Goal: Information Seeking & Learning: Learn about a topic

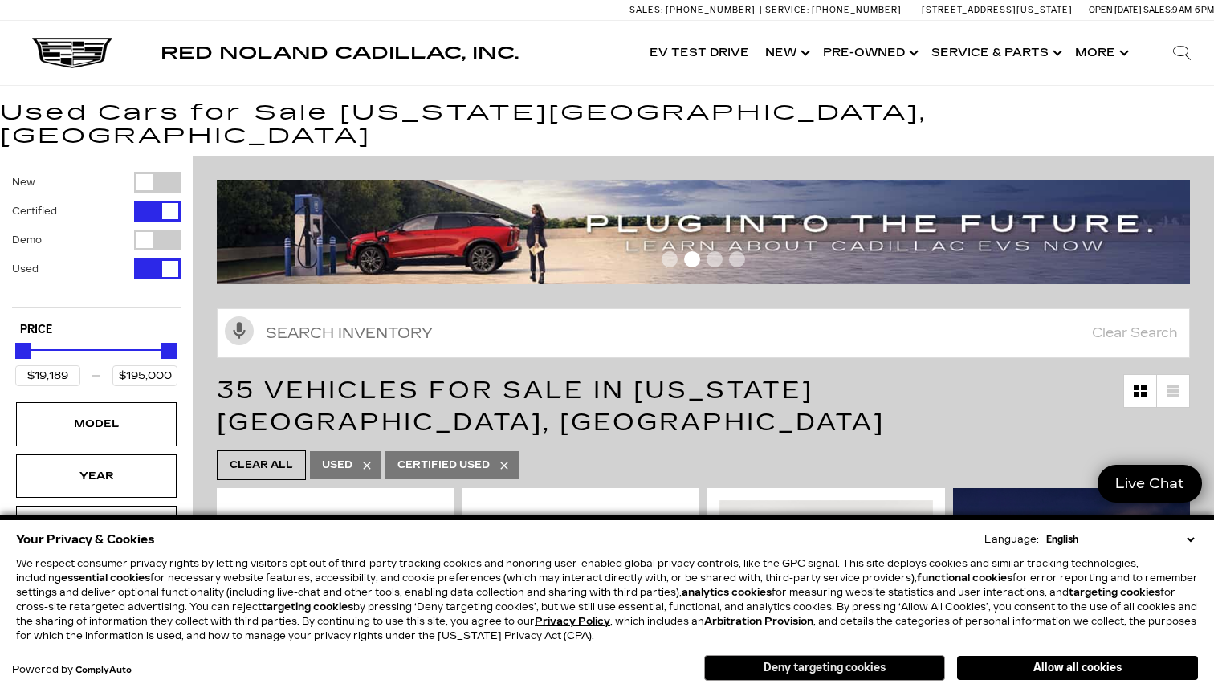
click at [902, 675] on button "Deny targeting cookies" at bounding box center [824, 668] width 241 height 26
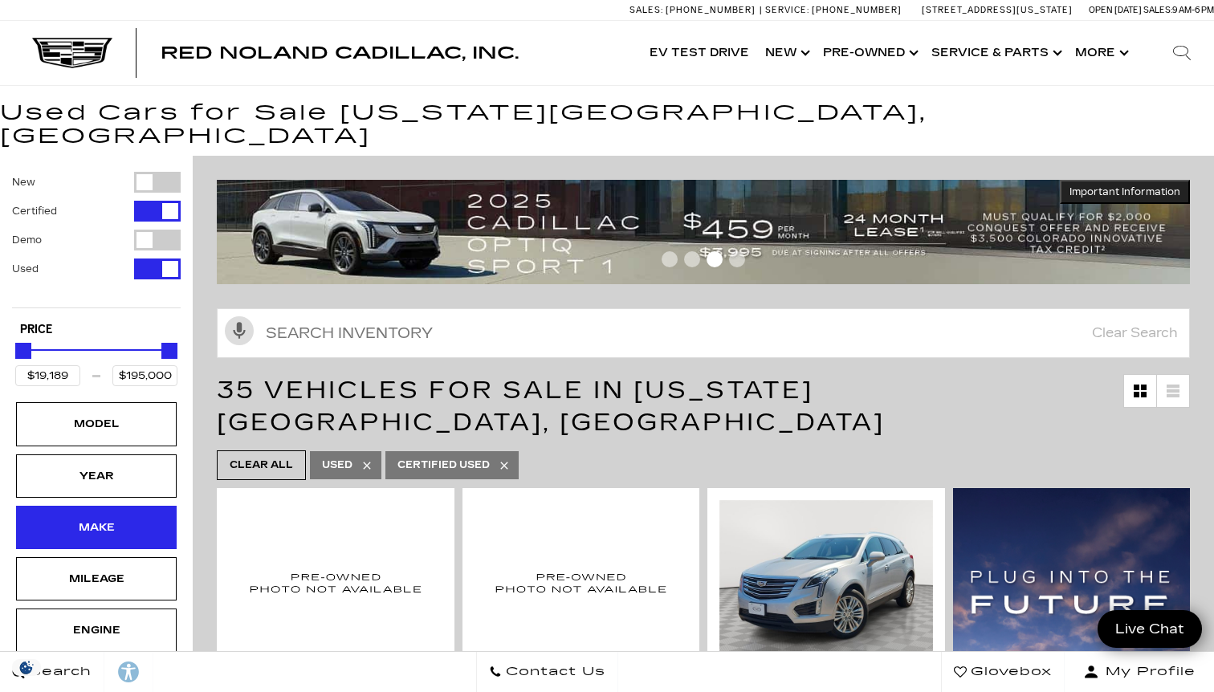
click at [104, 519] on div "Make" at bounding box center [96, 528] width 80 height 18
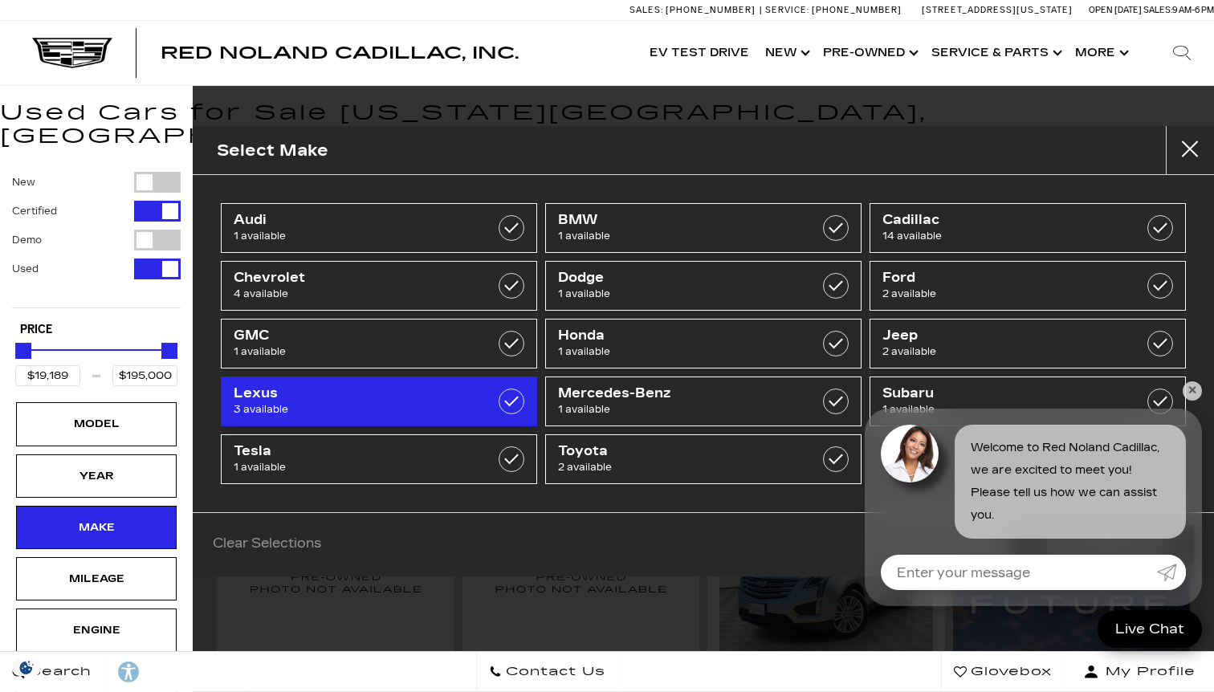
click at [476, 399] on span "Lexus" at bounding box center [357, 394] width 247 height 16
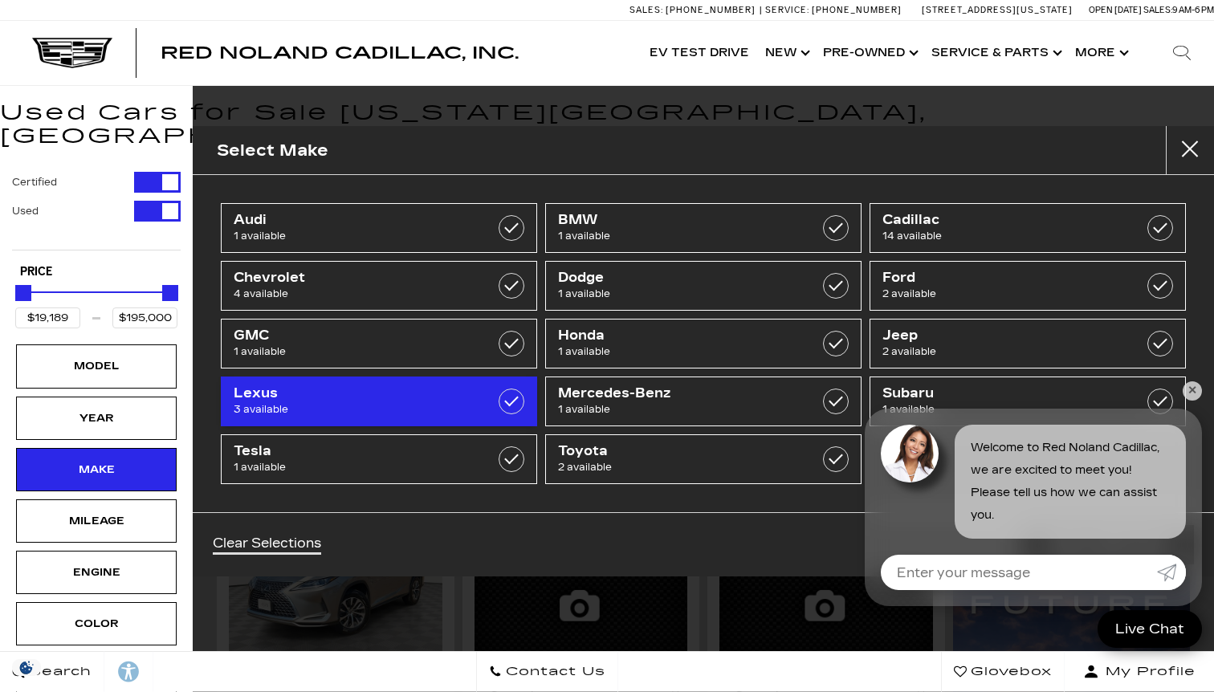
type input "$35,689"
type input "$43,639"
checkbox input "true"
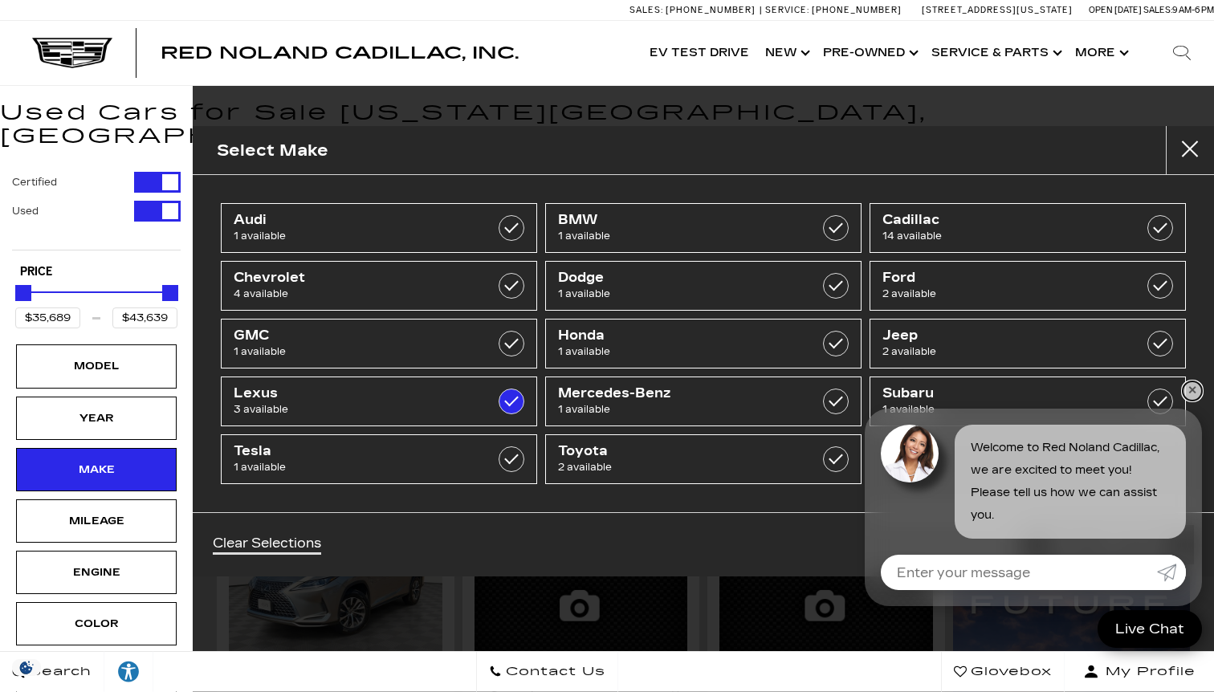
click at [1193, 390] on link "✕" at bounding box center [1192, 390] width 19 height 19
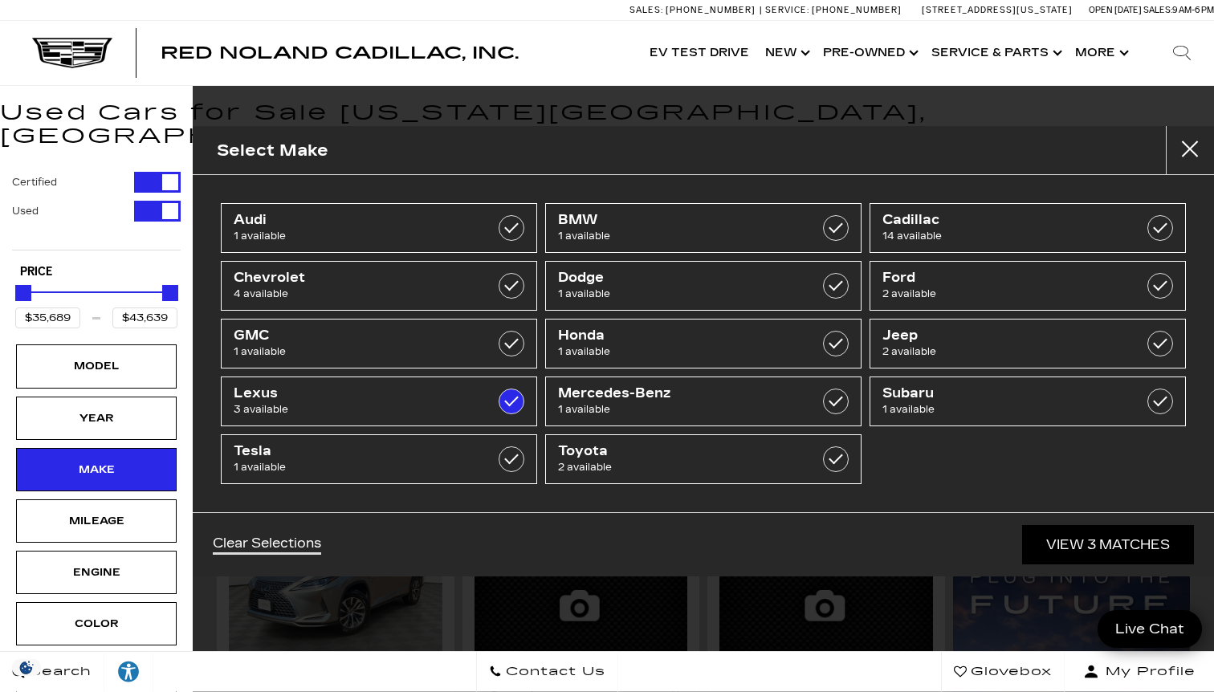
click at [1147, 544] on link "View 3 Matches" at bounding box center [1108, 544] width 172 height 39
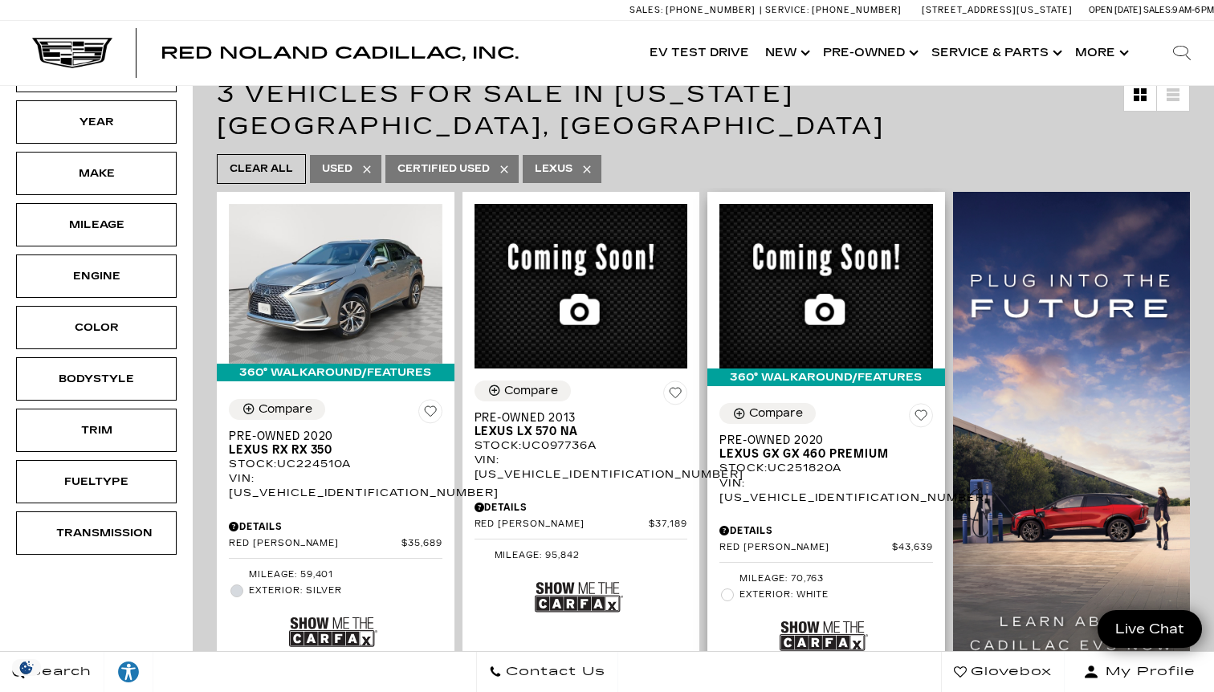
scroll to position [312, 0]
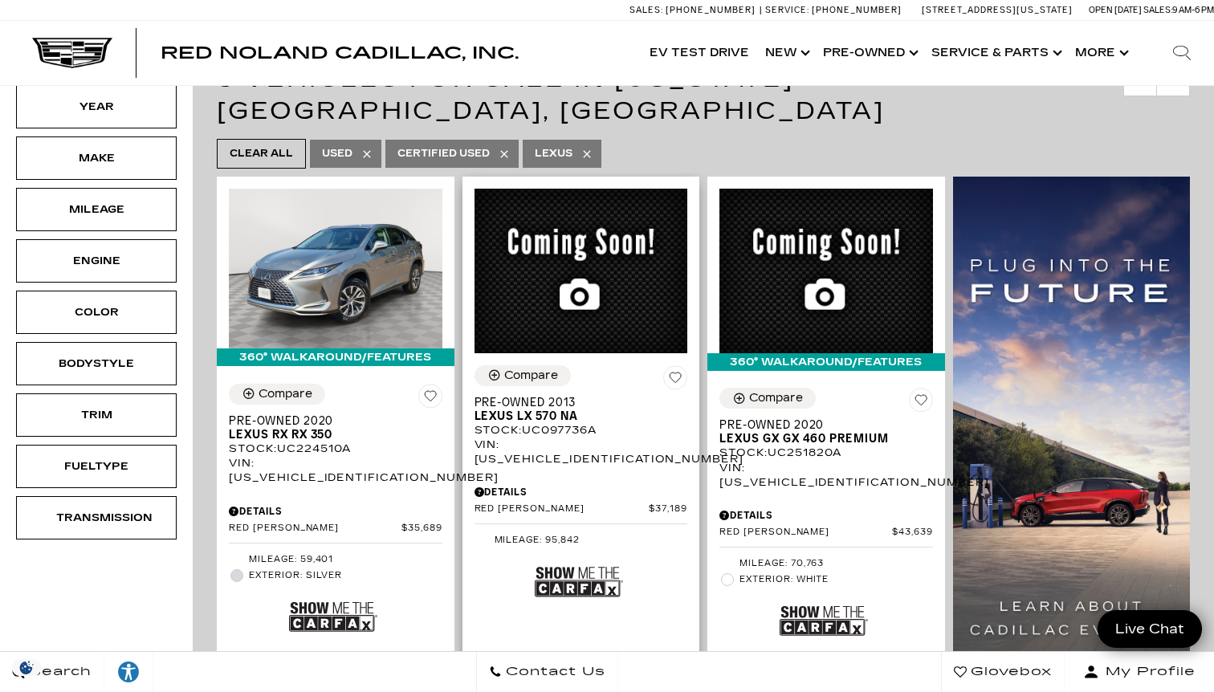
click at [580, 553] on img at bounding box center [579, 582] width 88 height 59
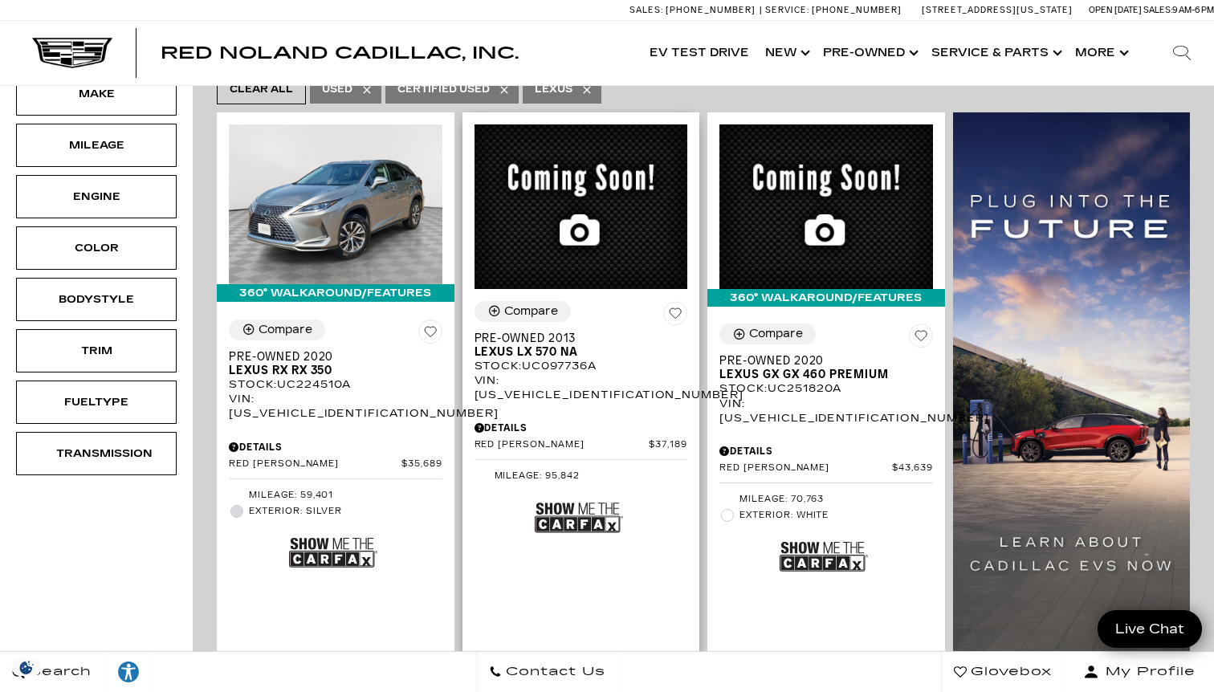
scroll to position [329, 0]
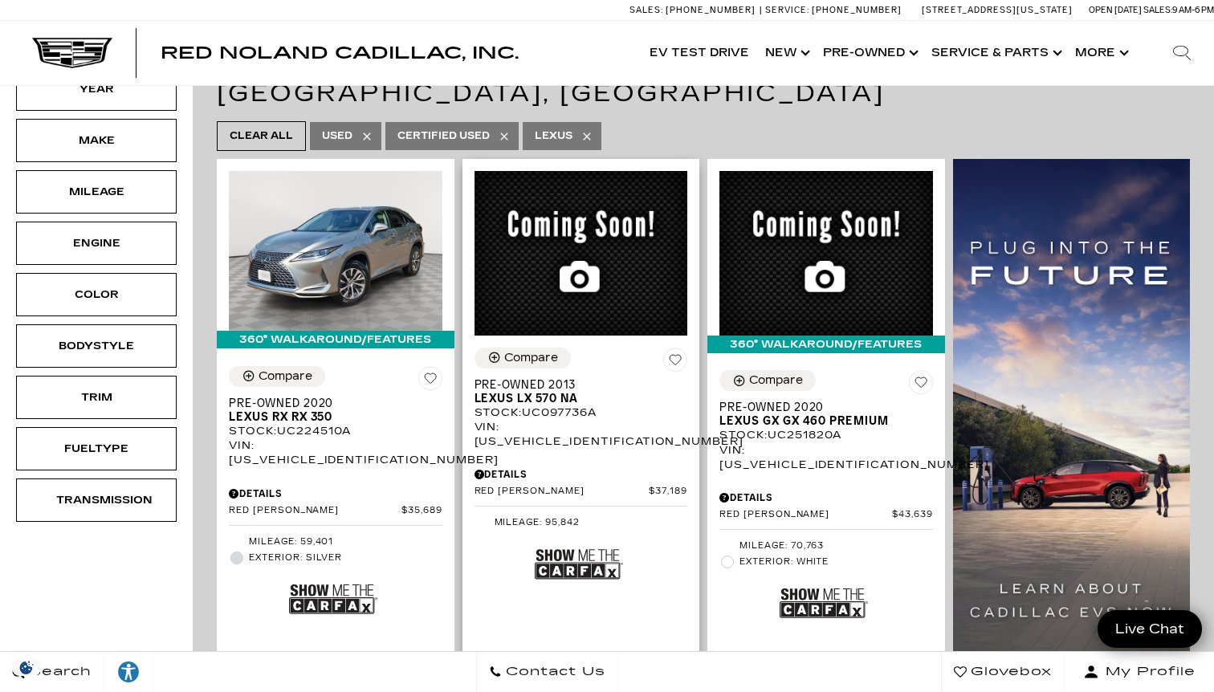
click at [535, 392] on span "Lexus LX 570 NA" at bounding box center [576, 399] width 202 height 14
